Goal: Book appointment/travel/reservation

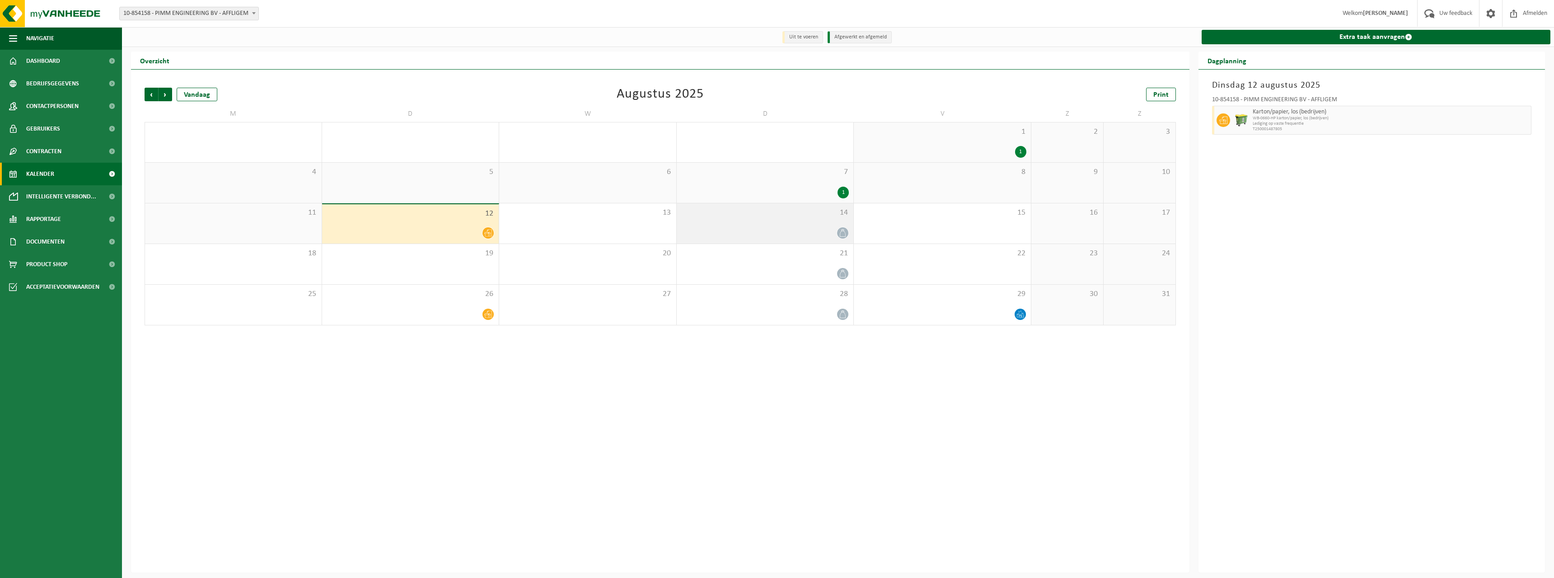
click at [771, 229] on div at bounding box center [765, 233] width 168 height 12
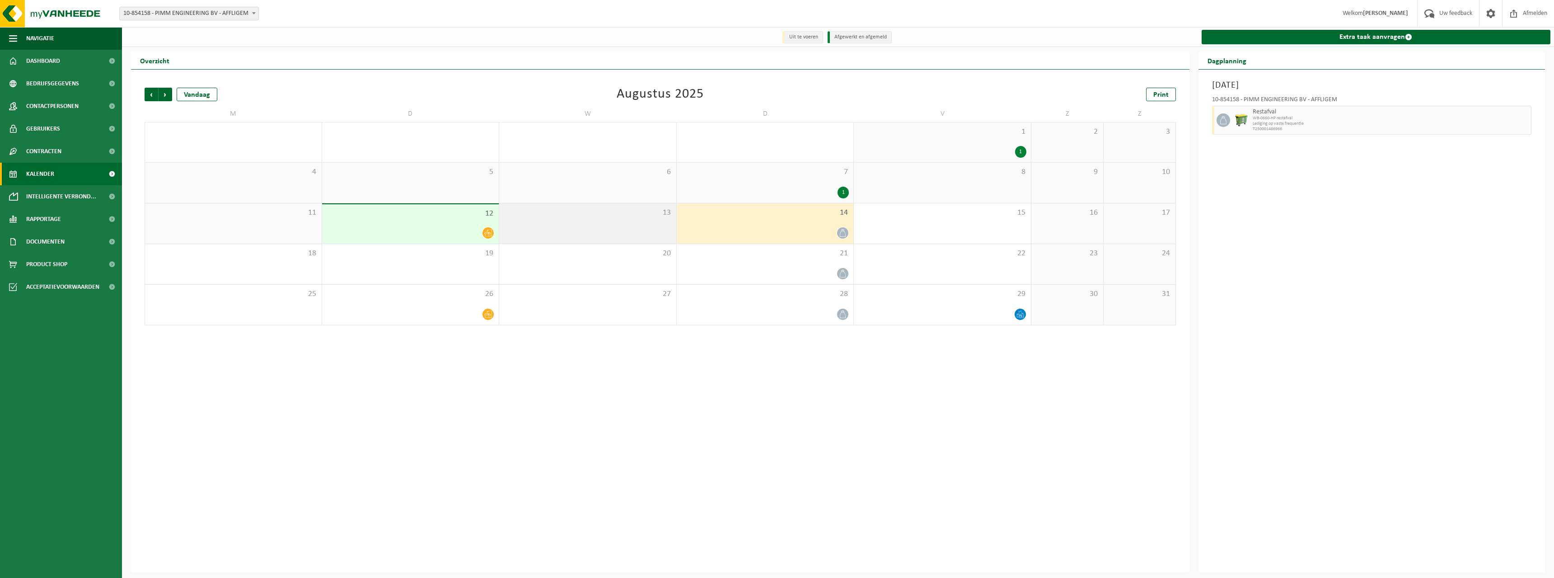
click at [642, 222] on div "13" at bounding box center [587, 223] width 177 height 40
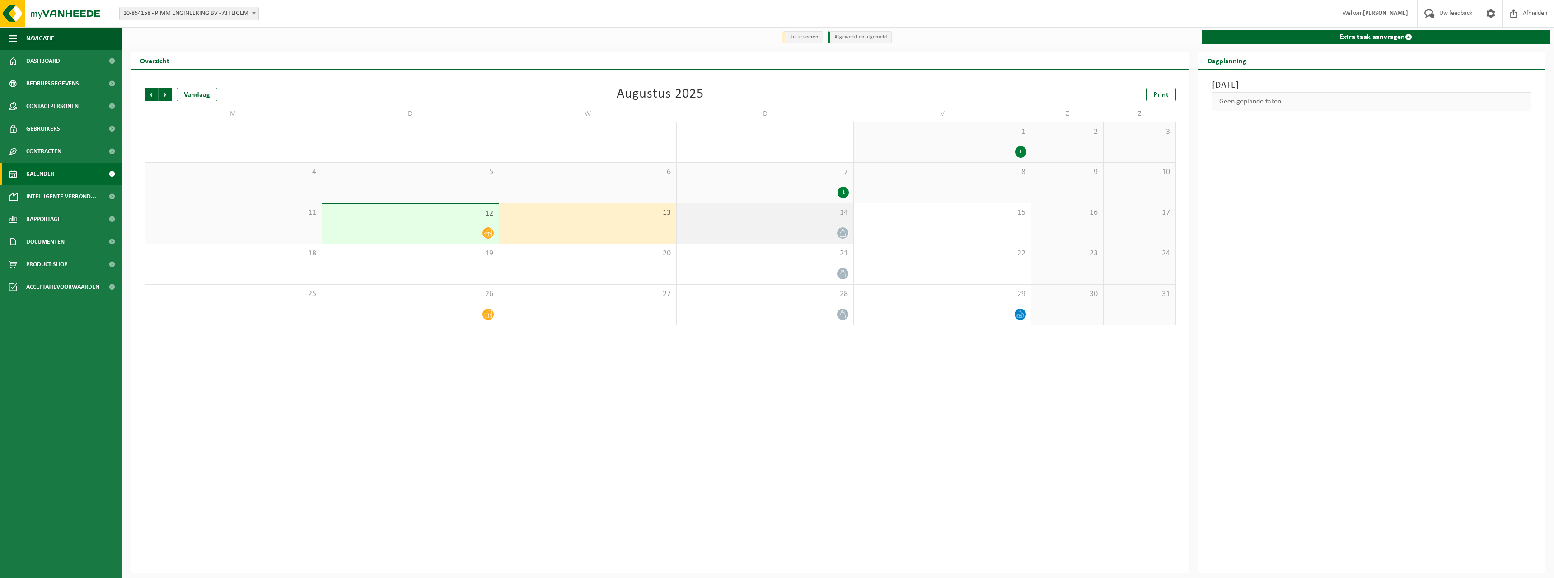
click at [832, 216] on span "14" at bounding box center [765, 213] width 168 height 10
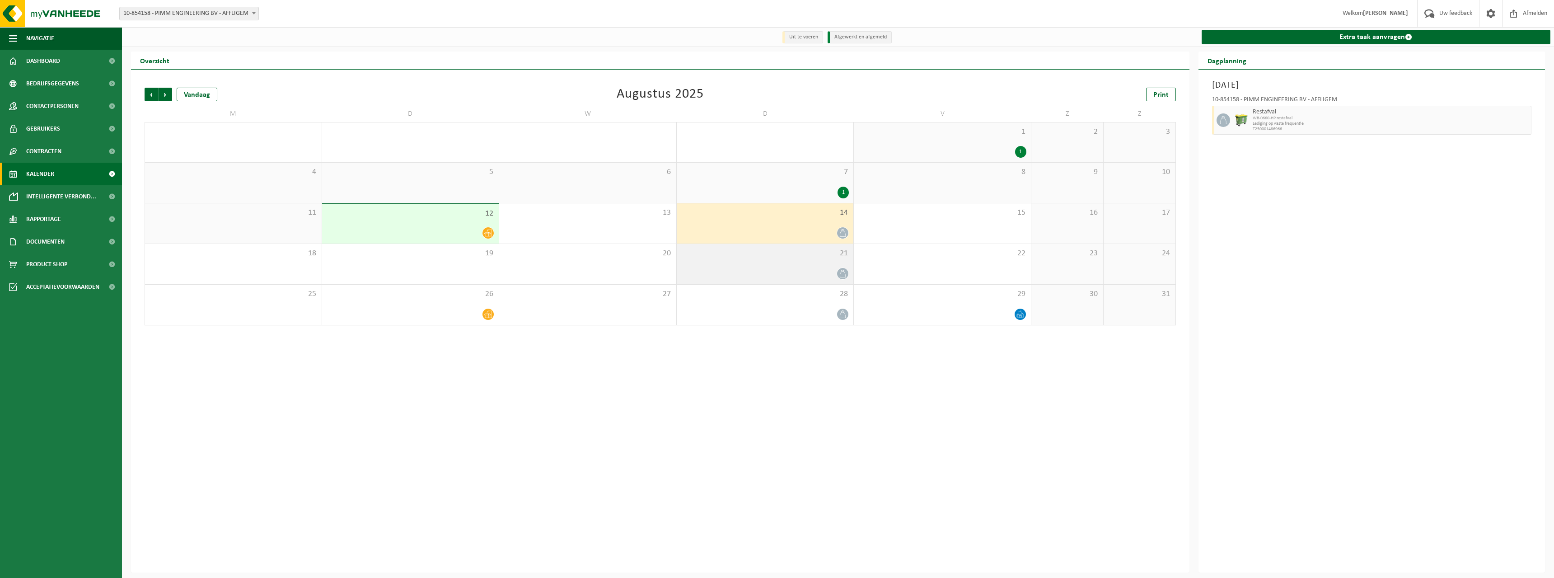
click at [827, 251] on span "21" at bounding box center [765, 254] width 168 height 10
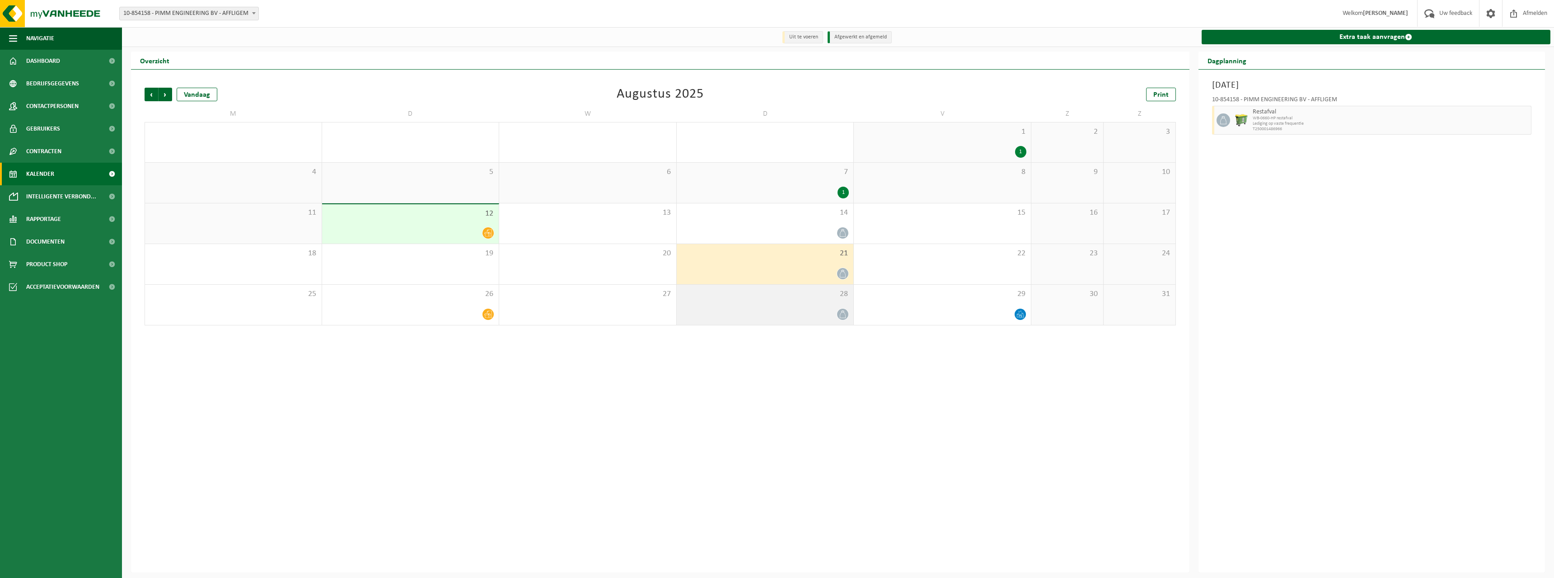
click at [816, 291] on span "28" at bounding box center [765, 294] width 168 height 10
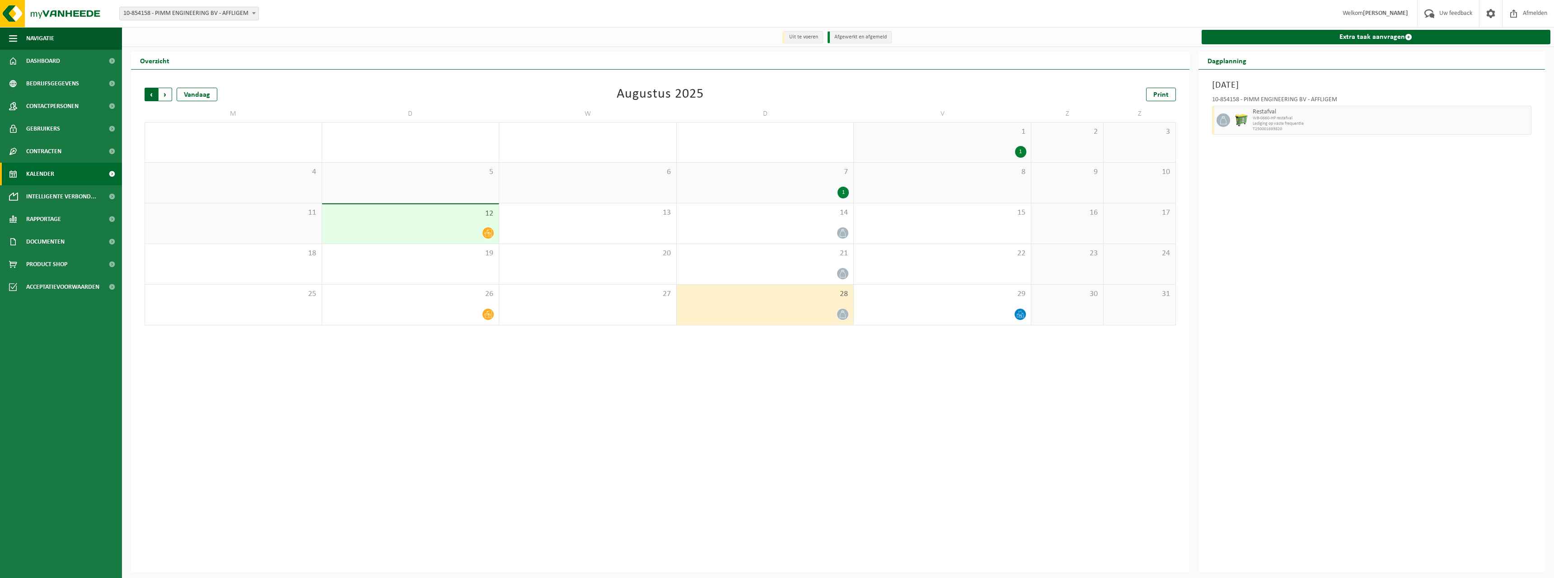
click at [168, 95] on span "Volgende" at bounding box center [166, 95] width 14 height 14
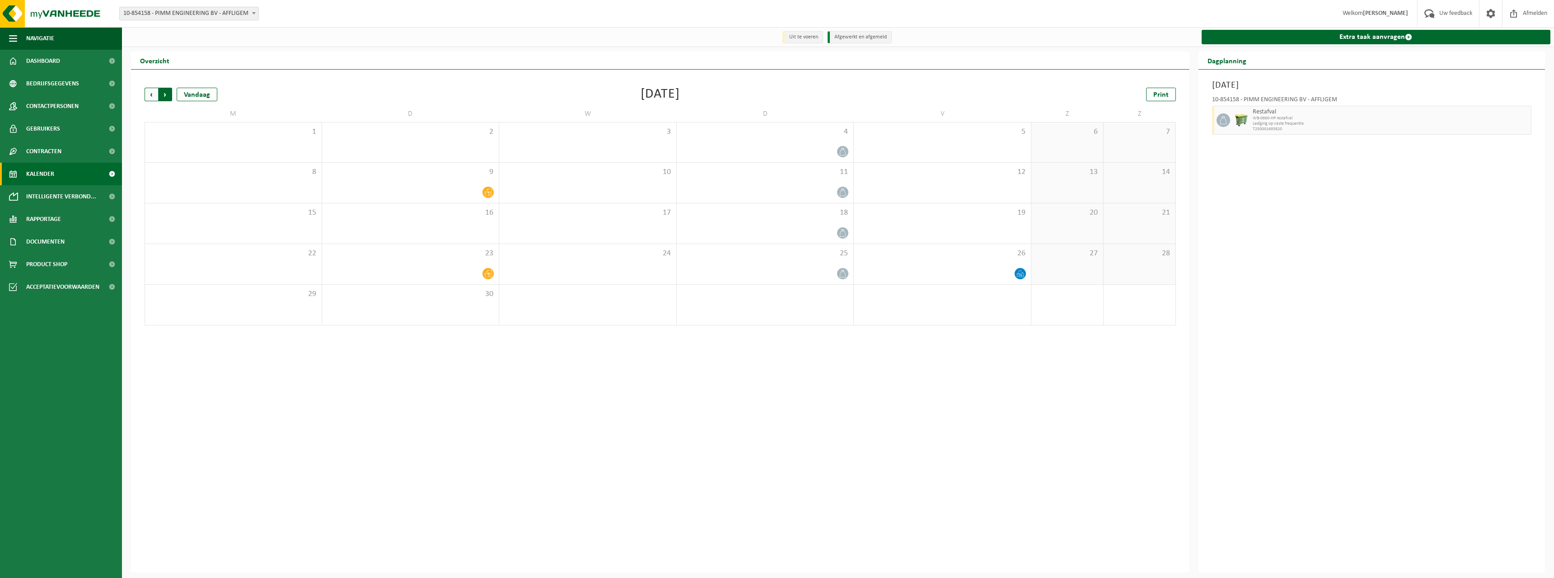
click at [154, 95] on span "Vorige" at bounding box center [152, 95] width 14 height 14
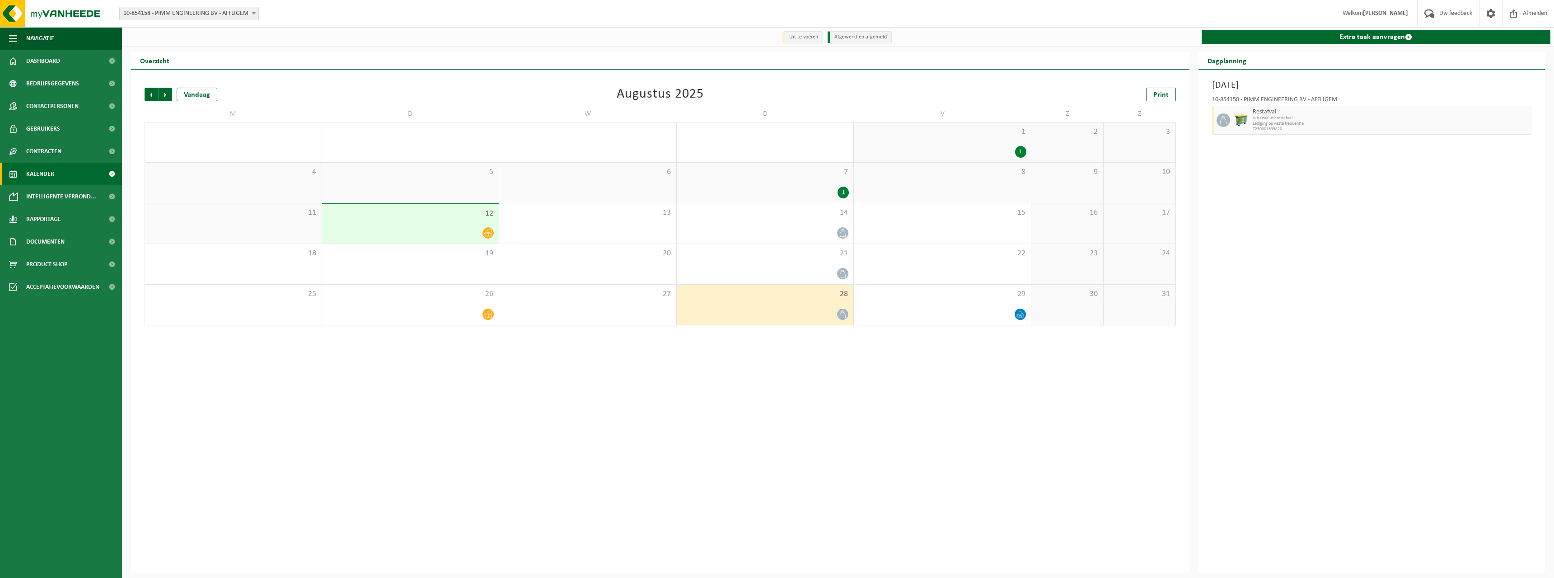
click at [971, 153] on div "1" at bounding box center [943, 152] width 168 height 12
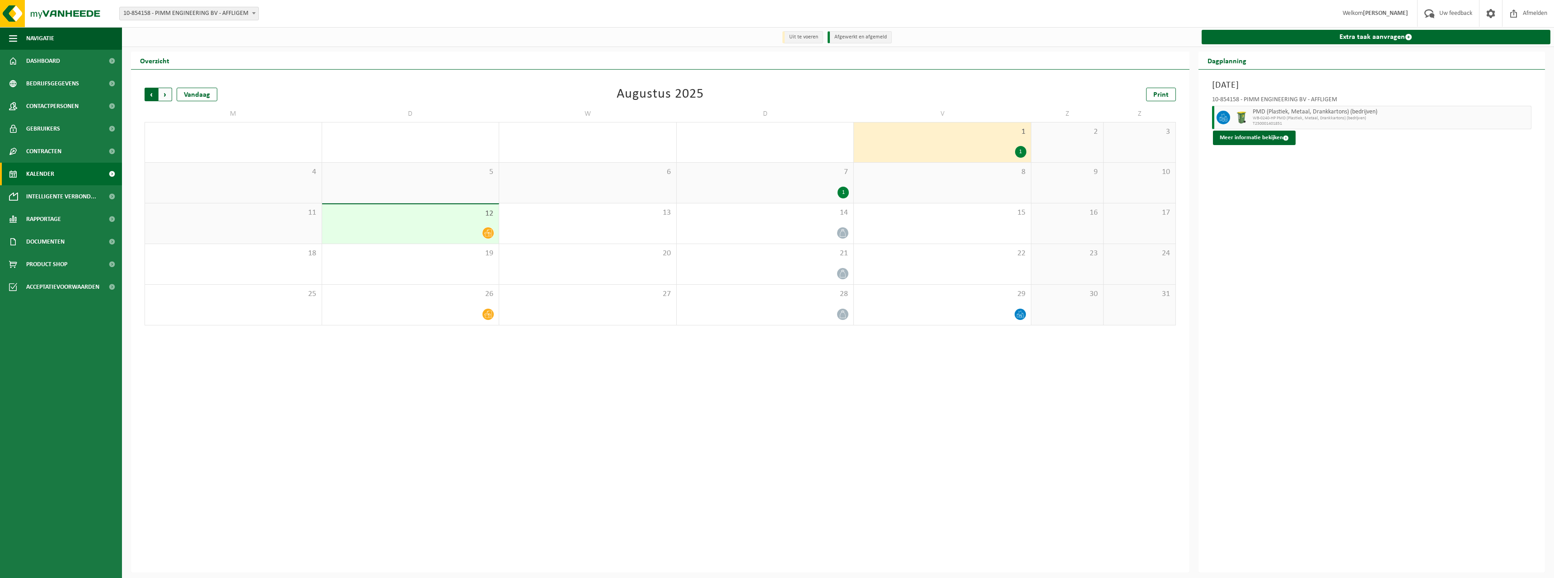
click at [168, 94] on span "Volgende" at bounding box center [166, 95] width 14 height 14
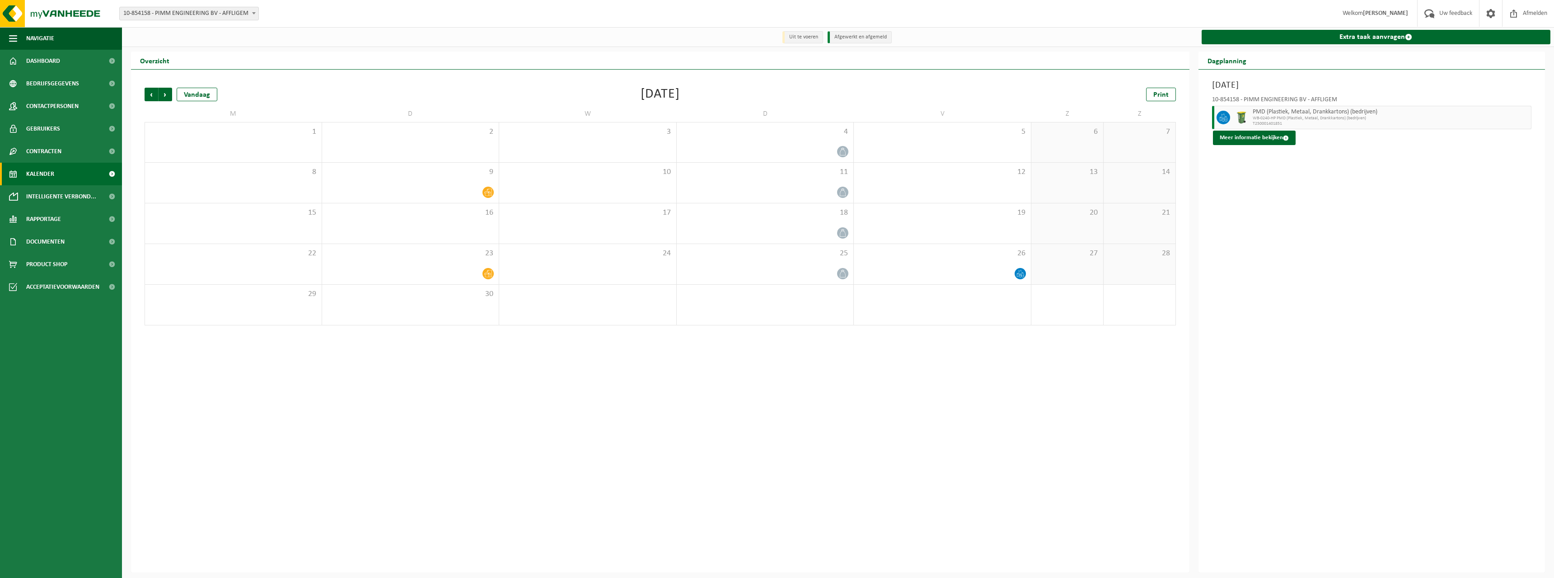
click at [168, 94] on span "Volgende" at bounding box center [166, 95] width 14 height 14
click at [164, 97] on span "Volgende" at bounding box center [166, 95] width 14 height 14
click at [145, 95] on span "Vorige" at bounding box center [152, 95] width 14 height 14
click at [150, 94] on span "Vorige" at bounding box center [152, 95] width 14 height 14
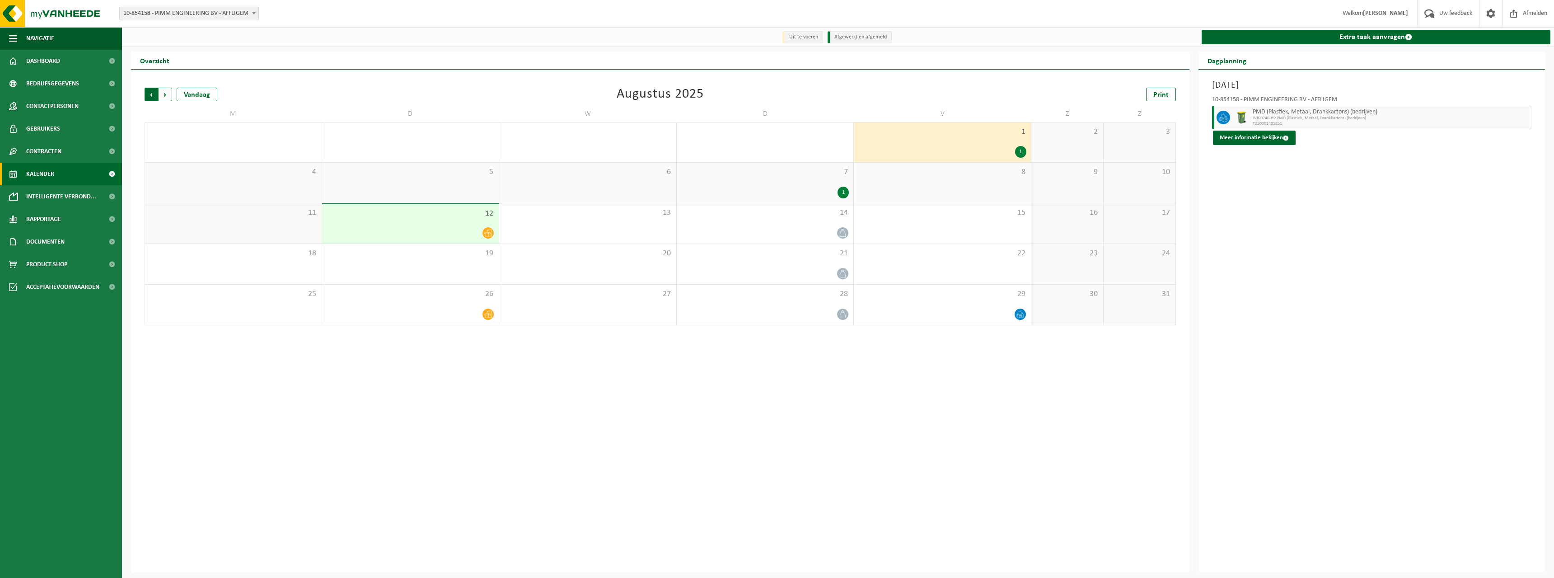
click at [162, 95] on span "Volgende" at bounding box center [166, 95] width 14 height 14
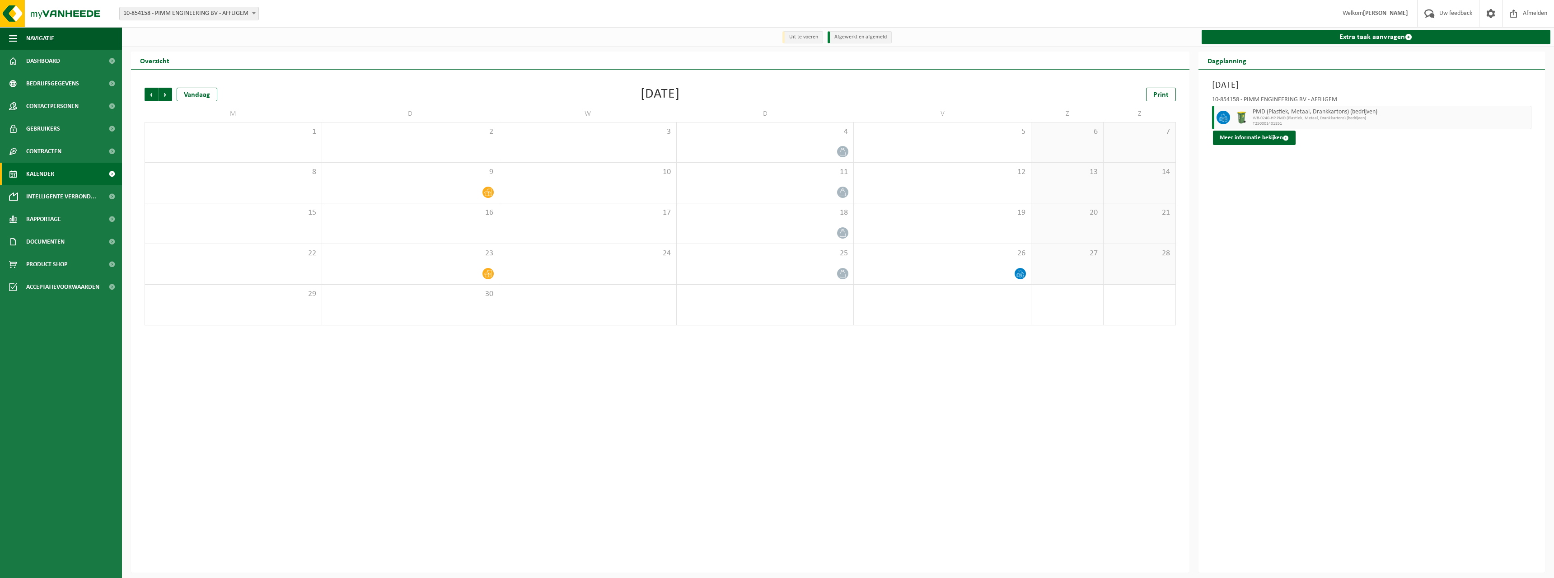
click at [162, 95] on span "Volgende" at bounding box center [166, 95] width 14 height 14
click at [151, 97] on span "Vorige" at bounding box center [152, 95] width 14 height 14
click at [166, 96] on span "Volgende" at bounding box center [166, 95] width 14 height 14
click at [150, 97] on span "Vorige" at bounding box center [152, 95] width 14 height 14
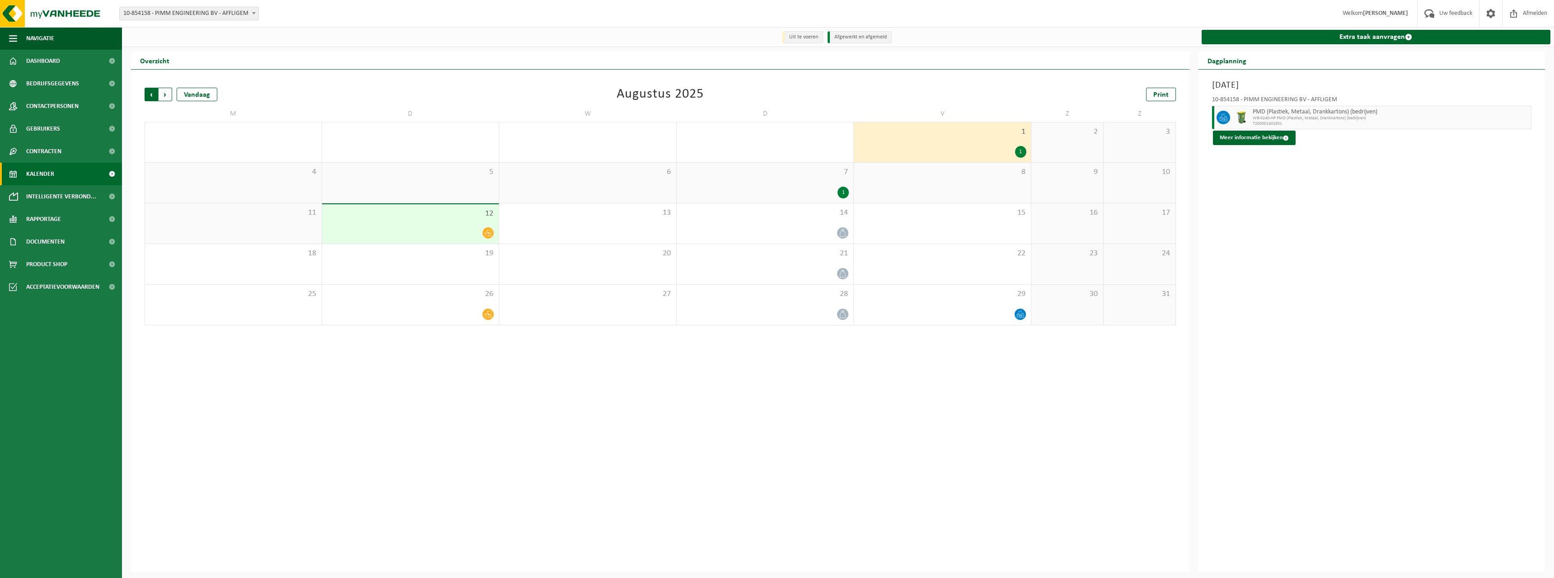
click at [164, 97] on span "Volgende" at bounding box center [166, 95] width 14 height 14
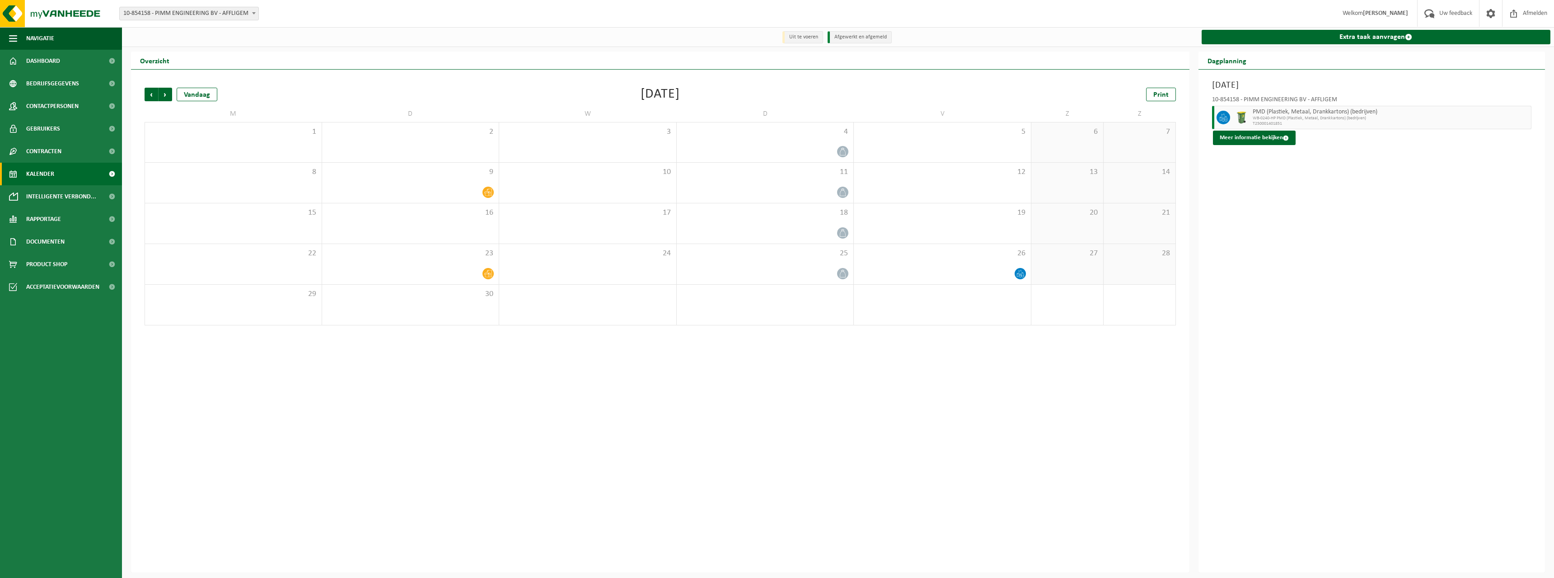
click at [164, 97] on span "Volgende" at bounding box center [166, 95] width 14 height 14
click at [152, 96] on span "Vorige" at bounding box center [152, 95] width 14 height 14
